Goal: Information Seeking & Learning: Learn about a topic

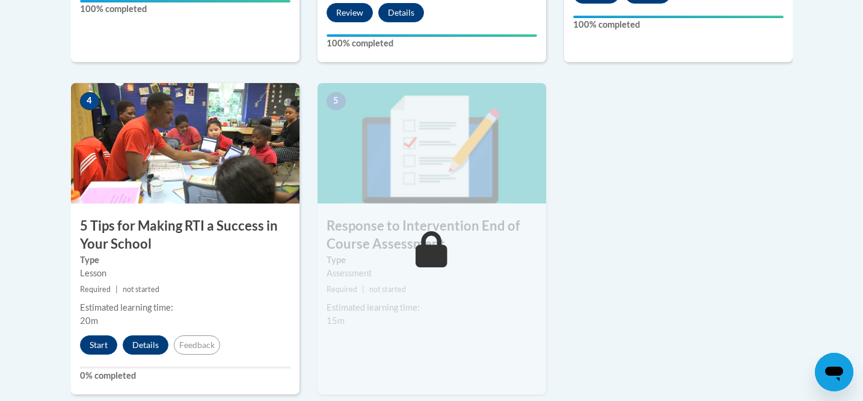
scroll to position [653, 0]
click at [99, 344] on button "Start" at bounding box center [98, 345] width 37 height 19
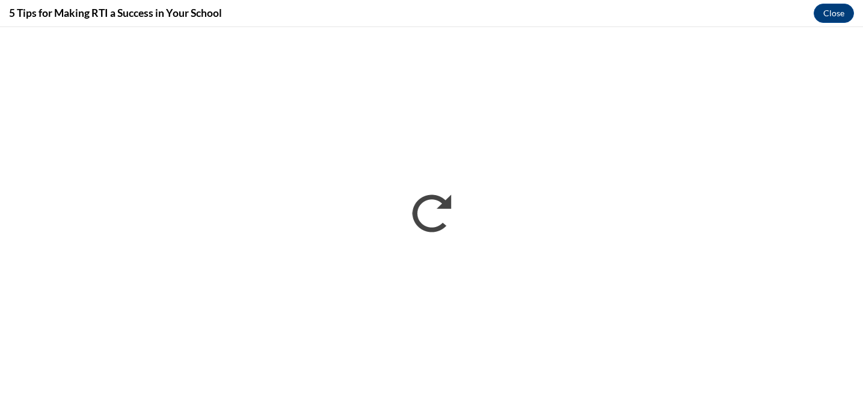
scroll to position [0, 0]
